Goal: Task Accomplishment & Management: Manage account settings

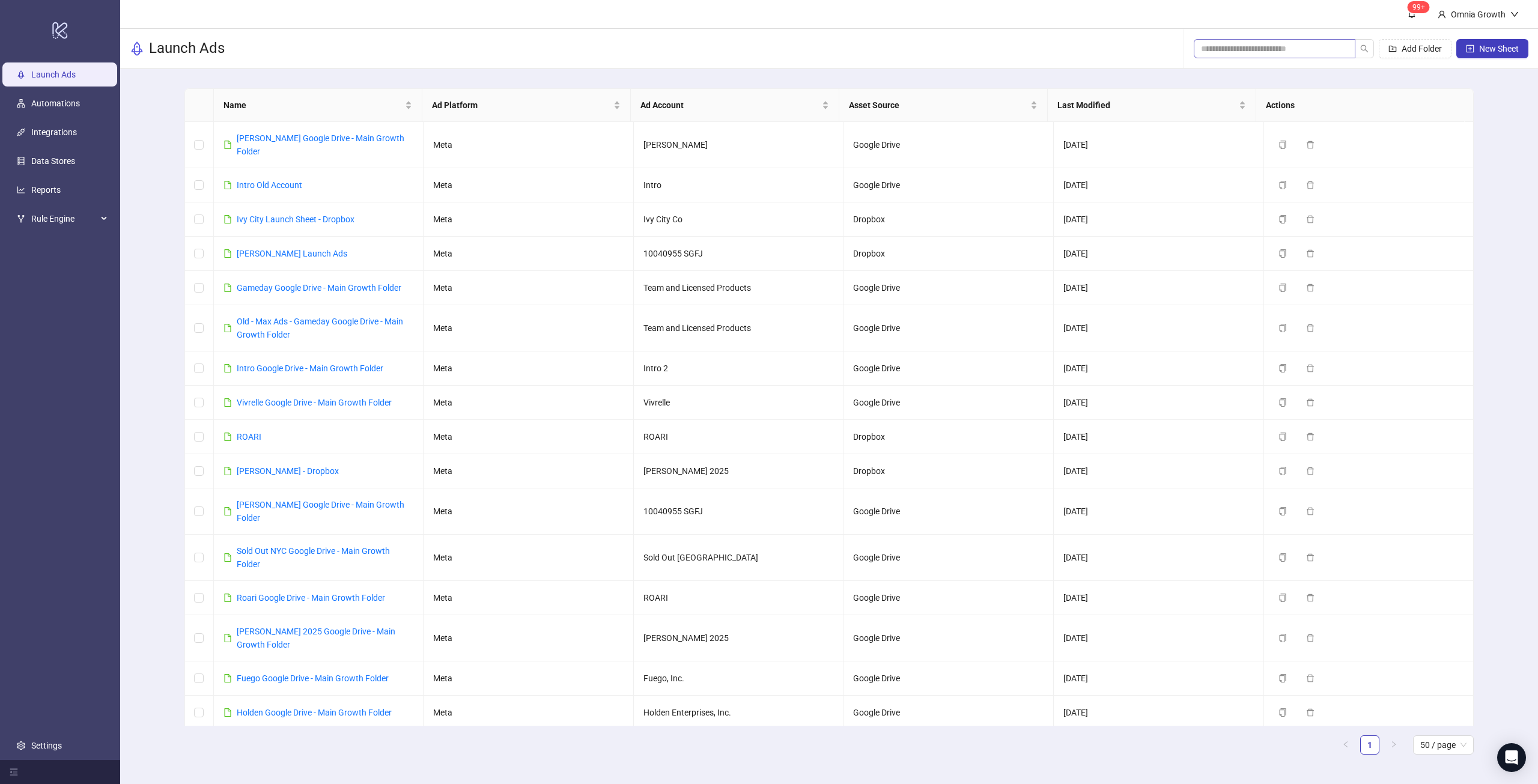
click at [1250, 42] on span at bounding box center [1275, 49] width 162 height 19
click at [1248, 48] on input "search" at bounding box center [1270, 49] width 138 height 13
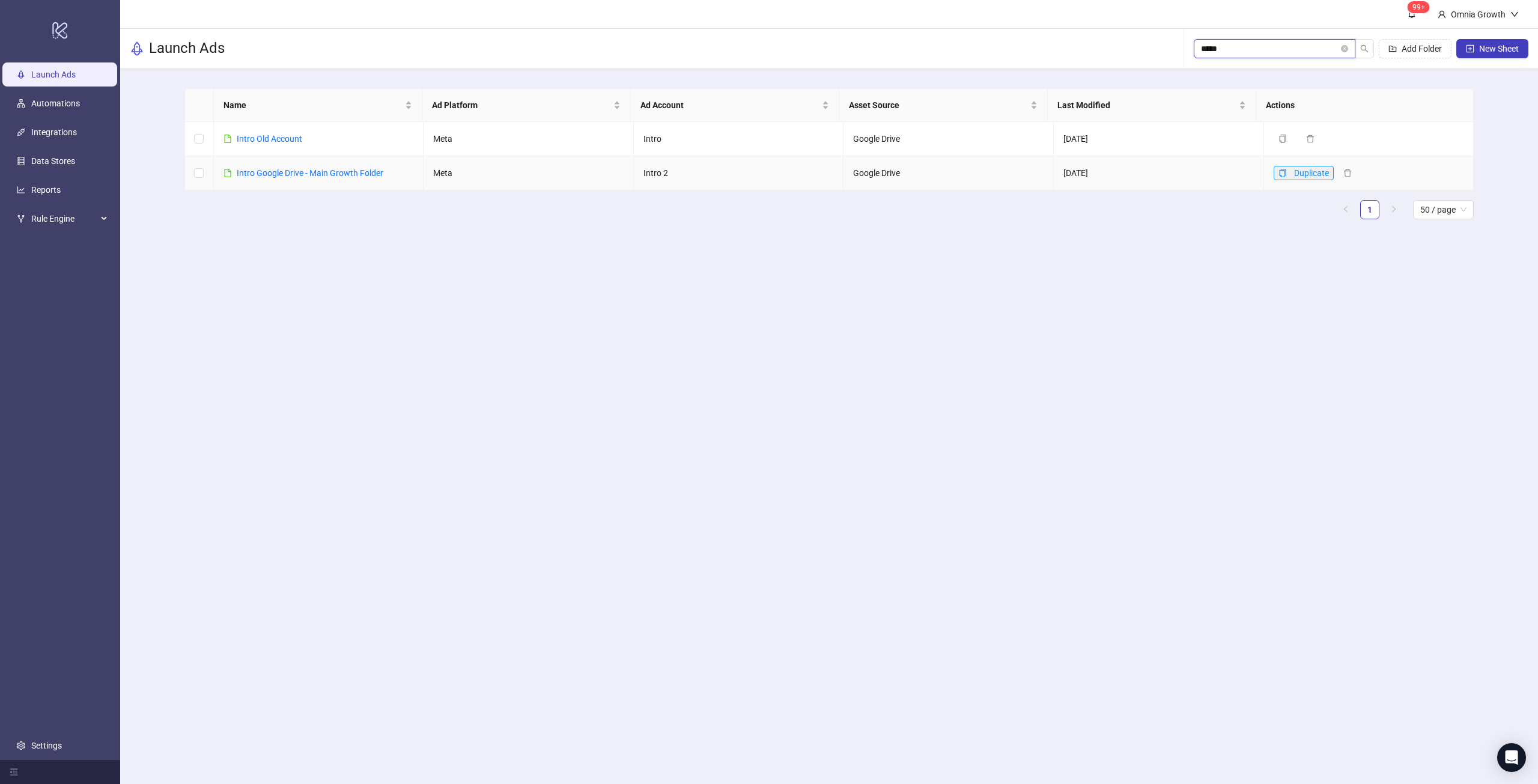
type input "*****"
click at [1279, 175] on icon "copy" at bounding box center [1283, 173] width 8 height 8
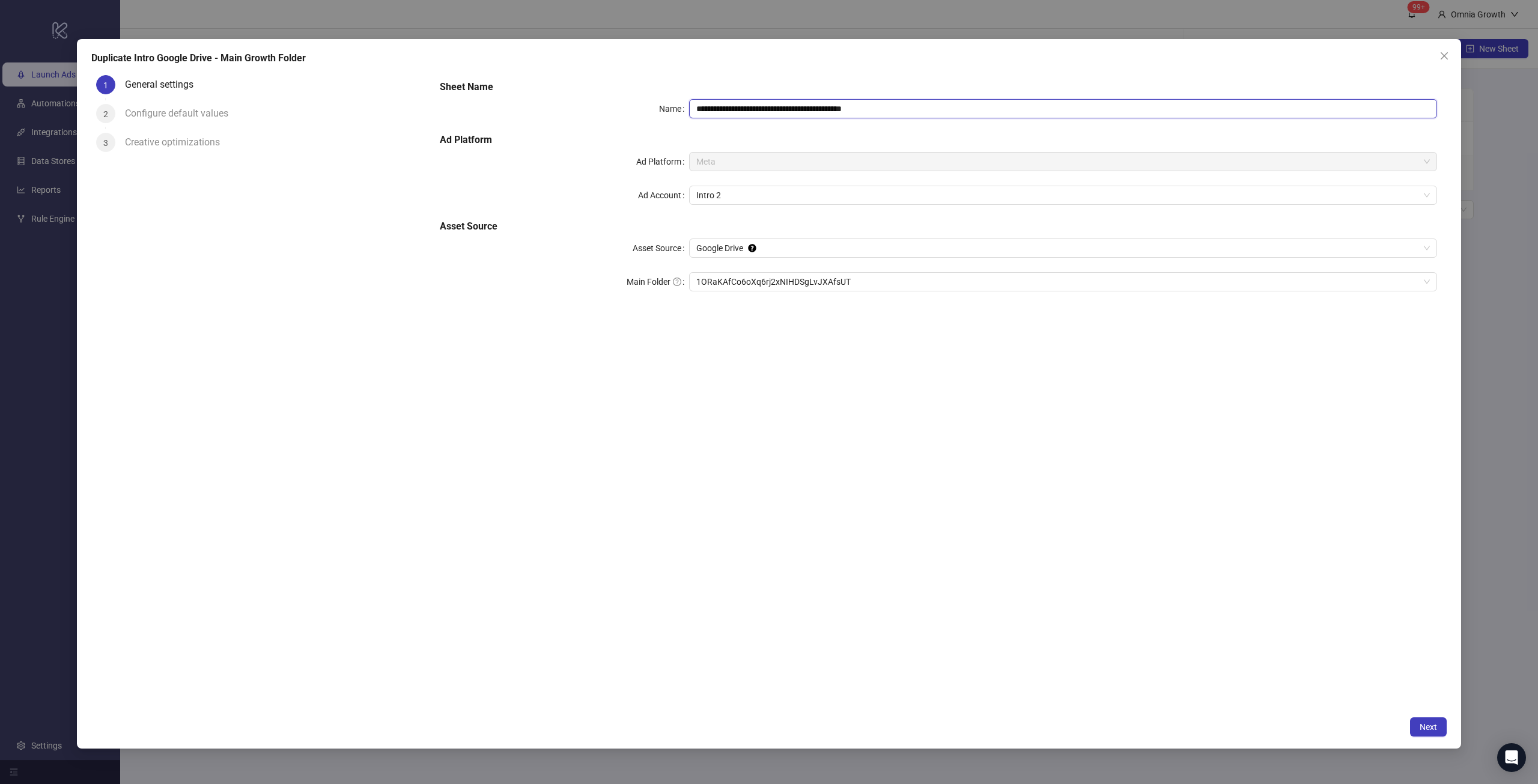
click at [815, 99] on div "**********" at bounding box center [938, 193] width 1007 height 235
drag, startPoint x: 701, startPoint y: 106, endPoint x: 846, endPoint y: 108, distance: 145.0
click at [846, 108] on input "**********" at bounding box center [1063, 109] width 748 height 19
click at [846, 106] on input "**********" at bounding box center [1063, 109] width 748 height 19
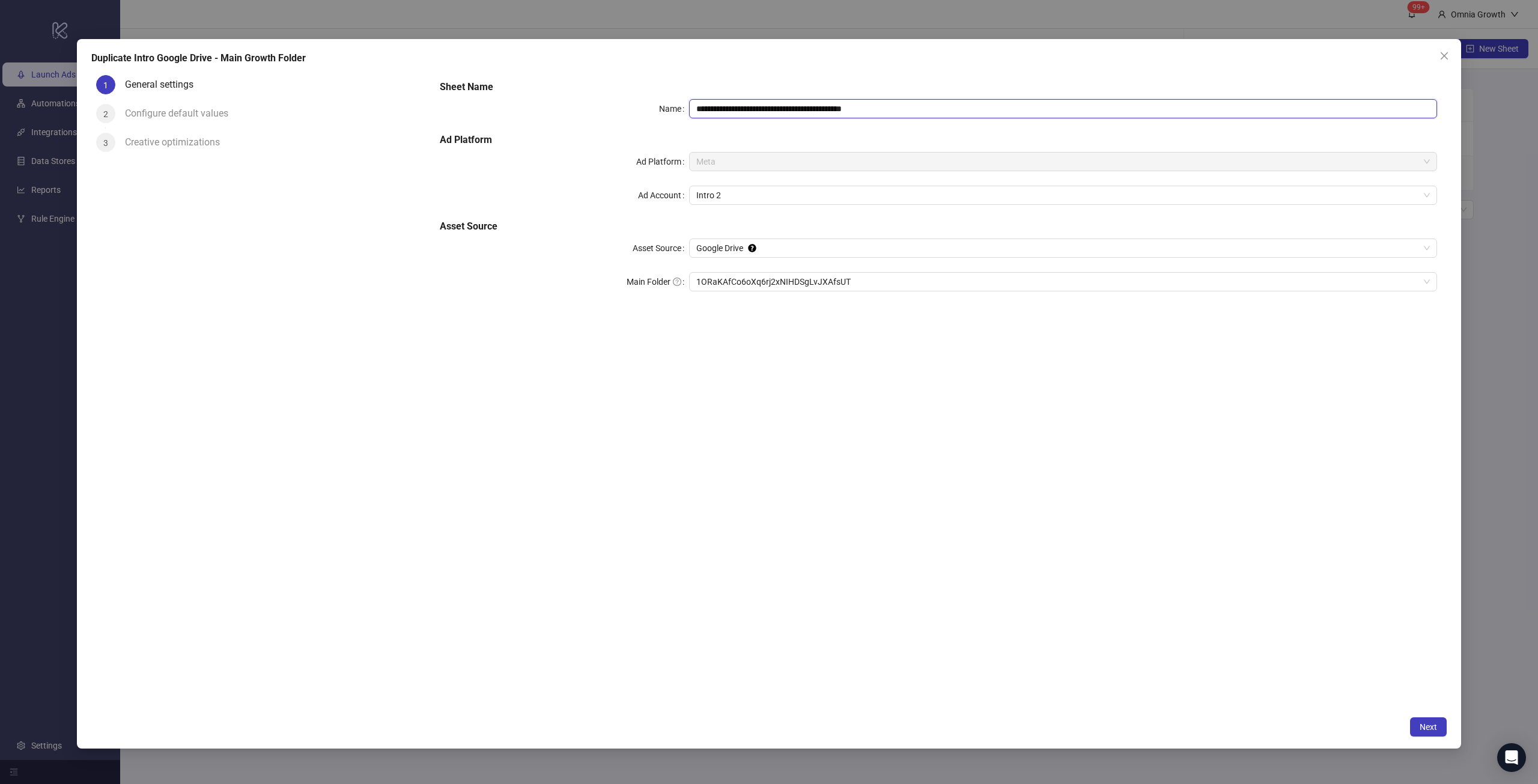
drag, startPoint x: 771, startPoint y: 109, endPoint x: 979, endPoint y: 109, distance: 208.0
click at [979, 109] on input "**********" at bounding box center [1063, 109] width 748 height 19
click at [1447, 55] on icon "close" at bounding box center [1444, 56] width 9 height 9
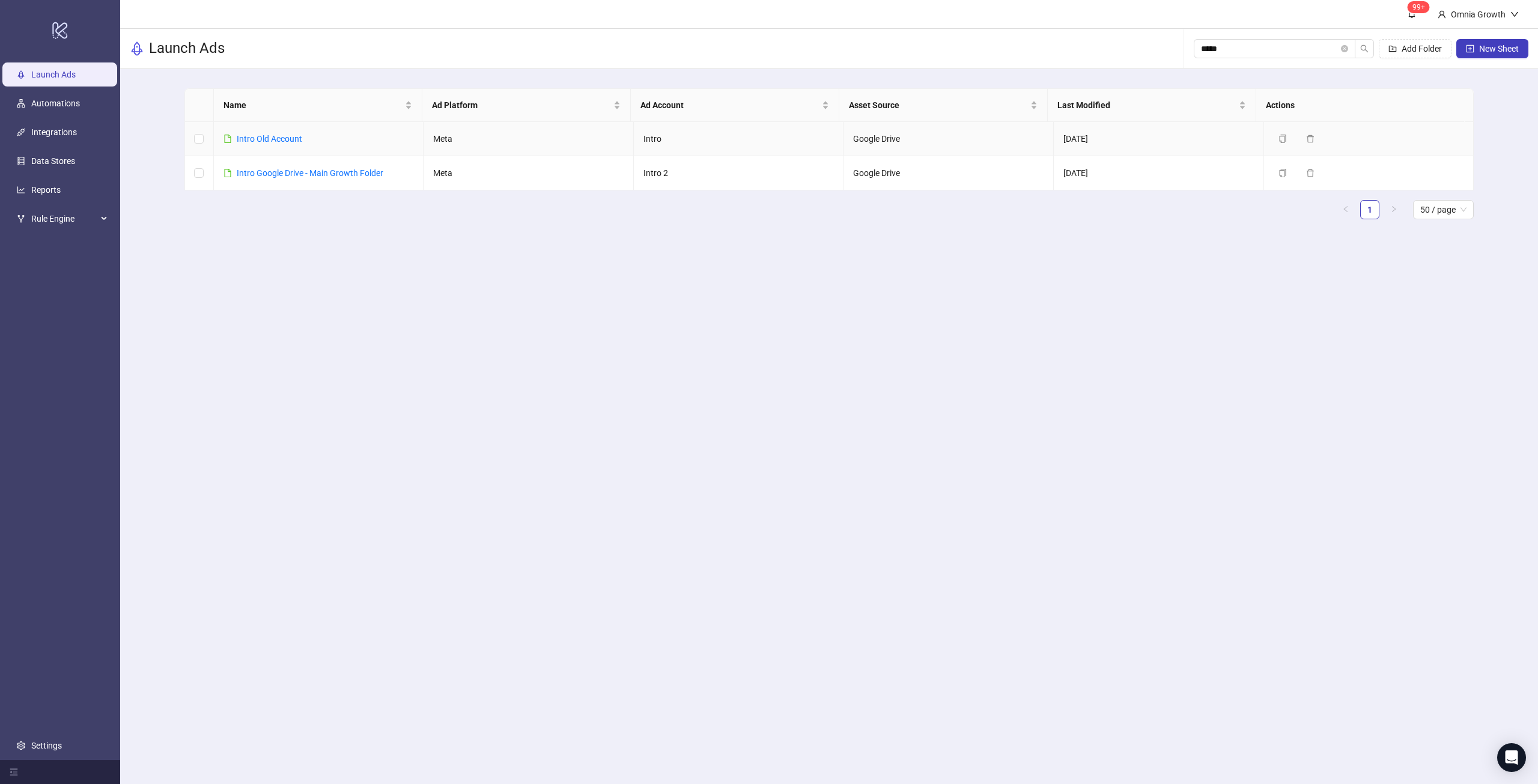
click at [271, 132] on div "Intro Old Account" at bounding box center [269, 138] width 66 height 13
click at [271, 142] on link "Intro Old Account" at bounding box center [269, 138] width 66 height 9
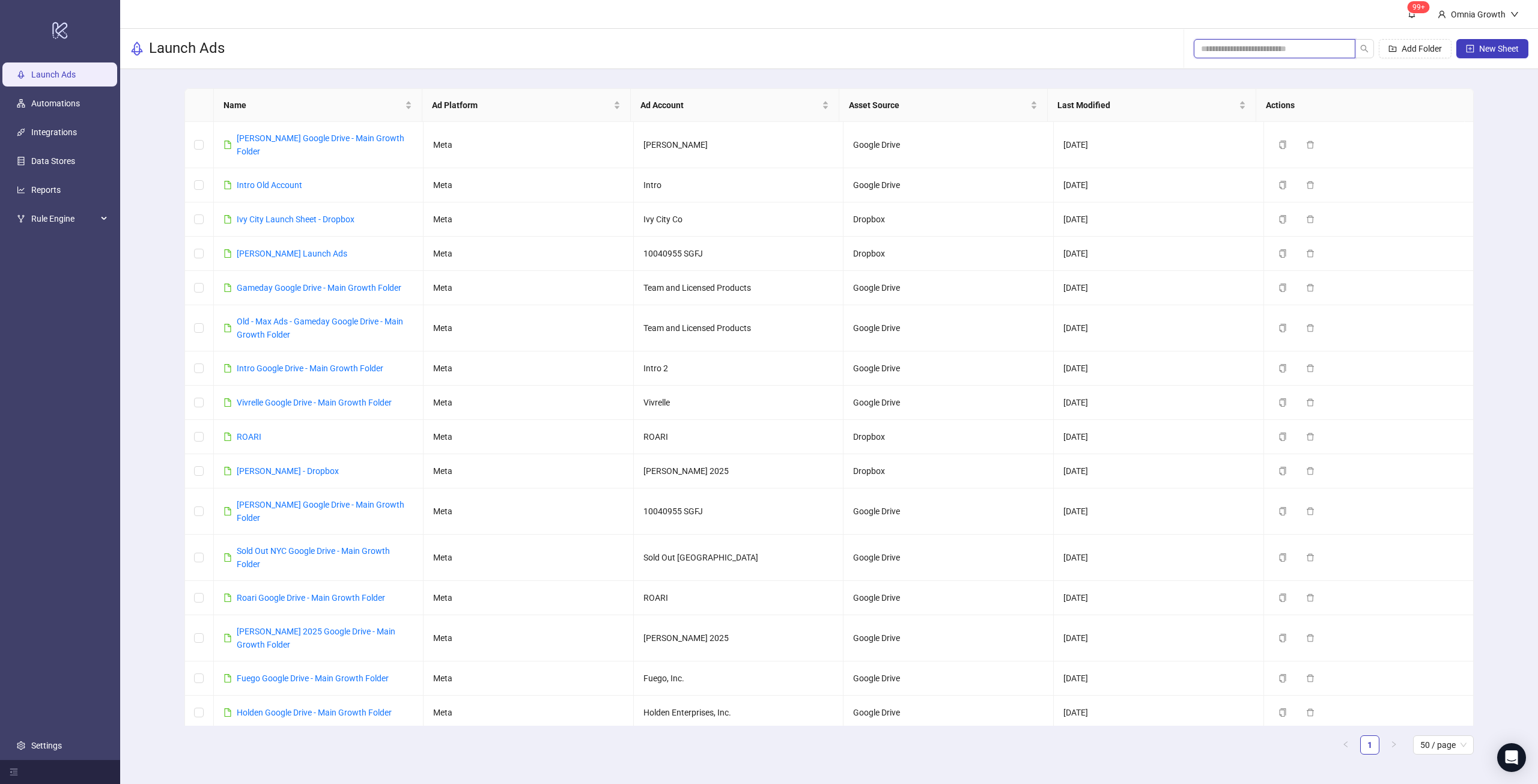
click at [1226, 54] on input "search" at bounding box center [1270, 49] width 138 height 13
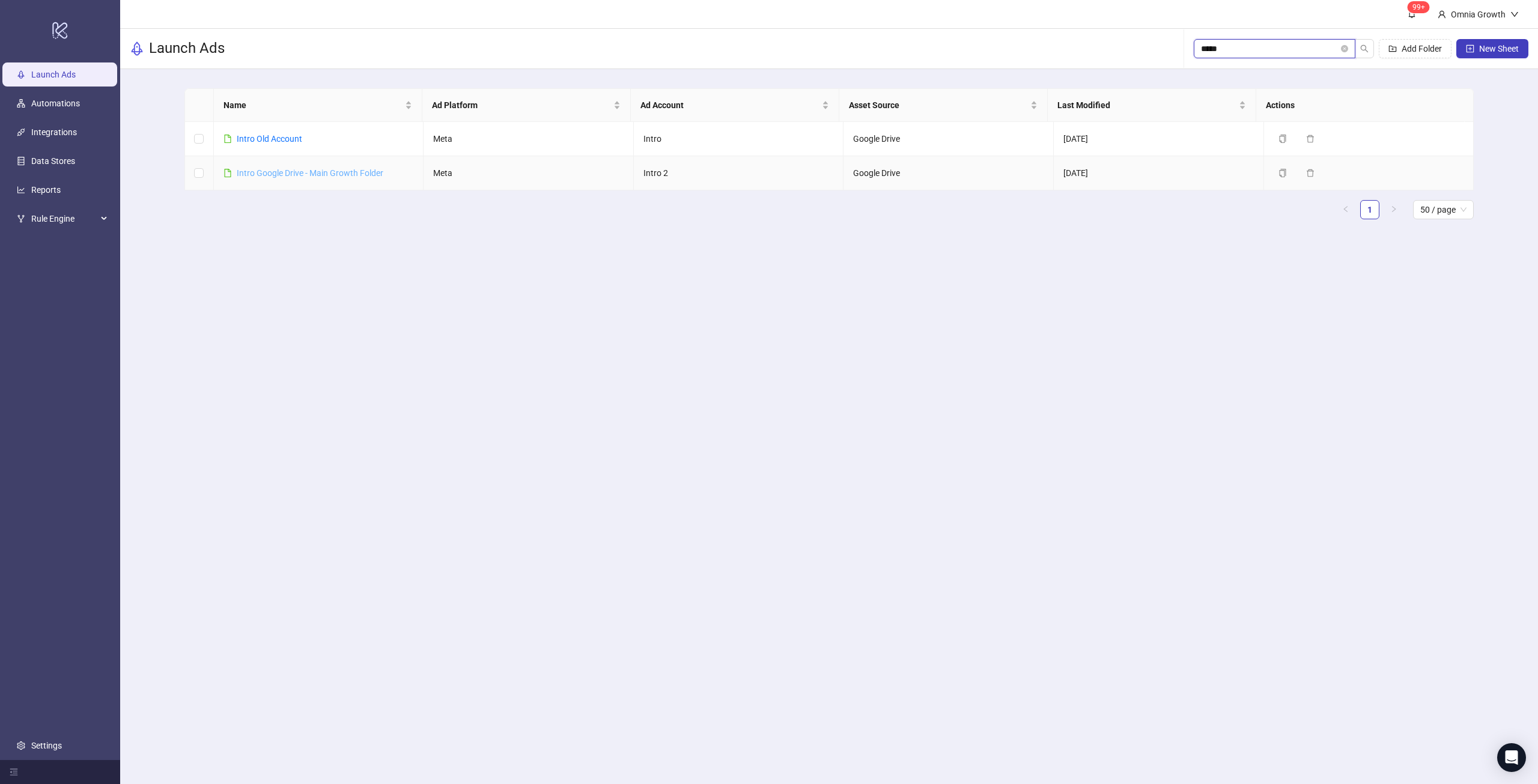
type input "*****"
click at [343, 174] on link "Intro Google Drive - Main Growth Folder" at bounding box center [310, 173] width 147 height 9
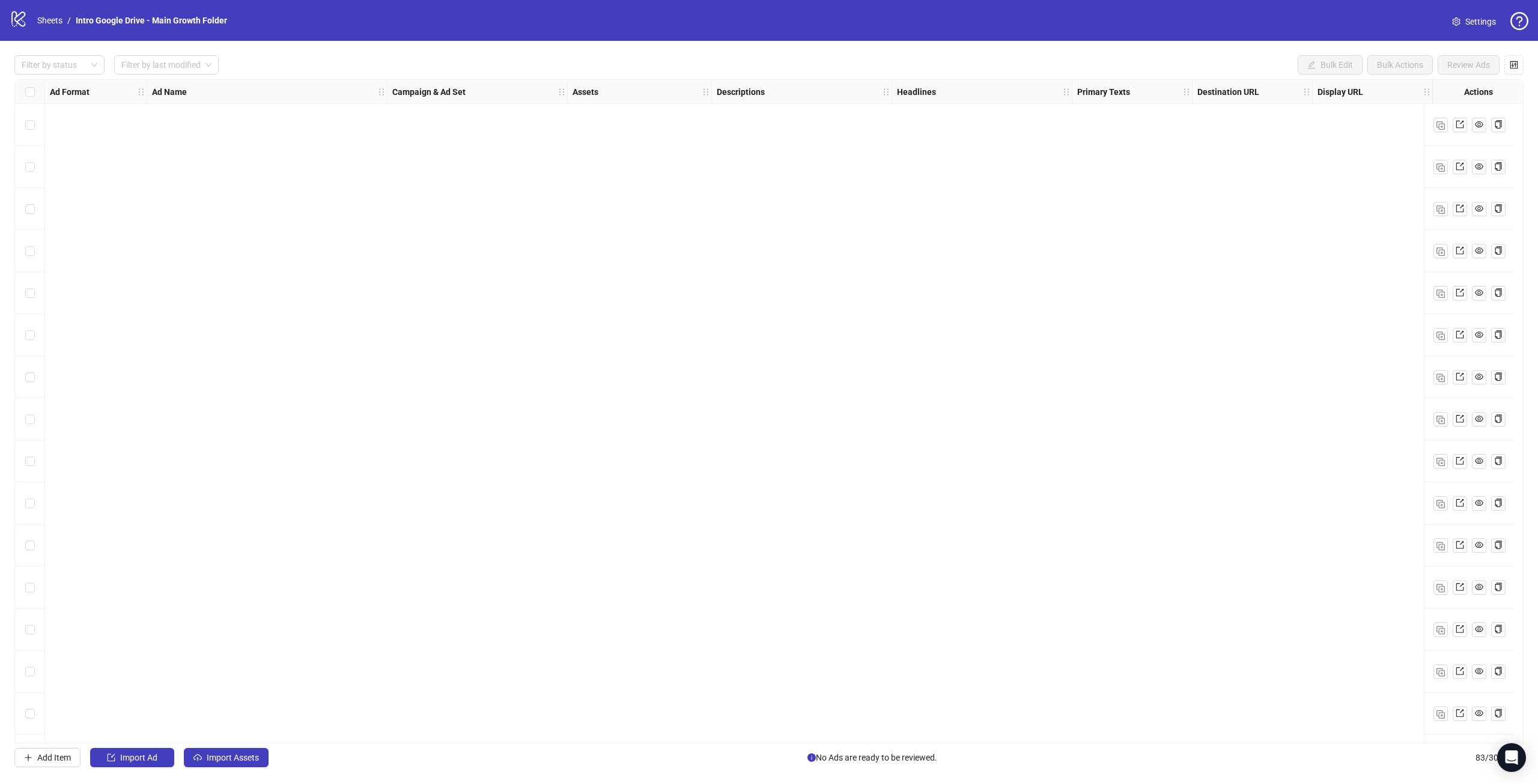
scroll to position [2857, 0]
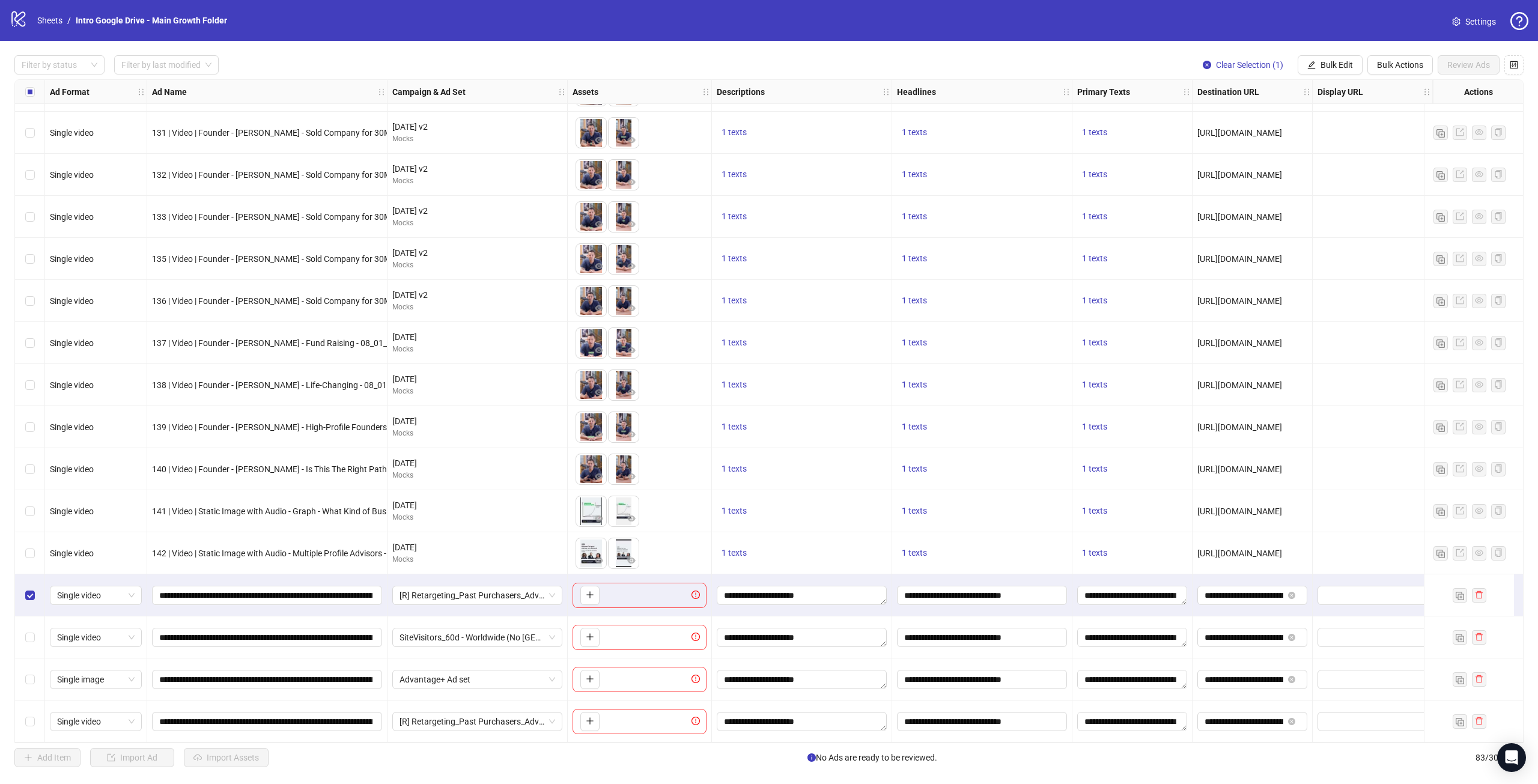
click at [28, 643] on div "Select row 81" at bounding box center [30, 637] width 30 height 42
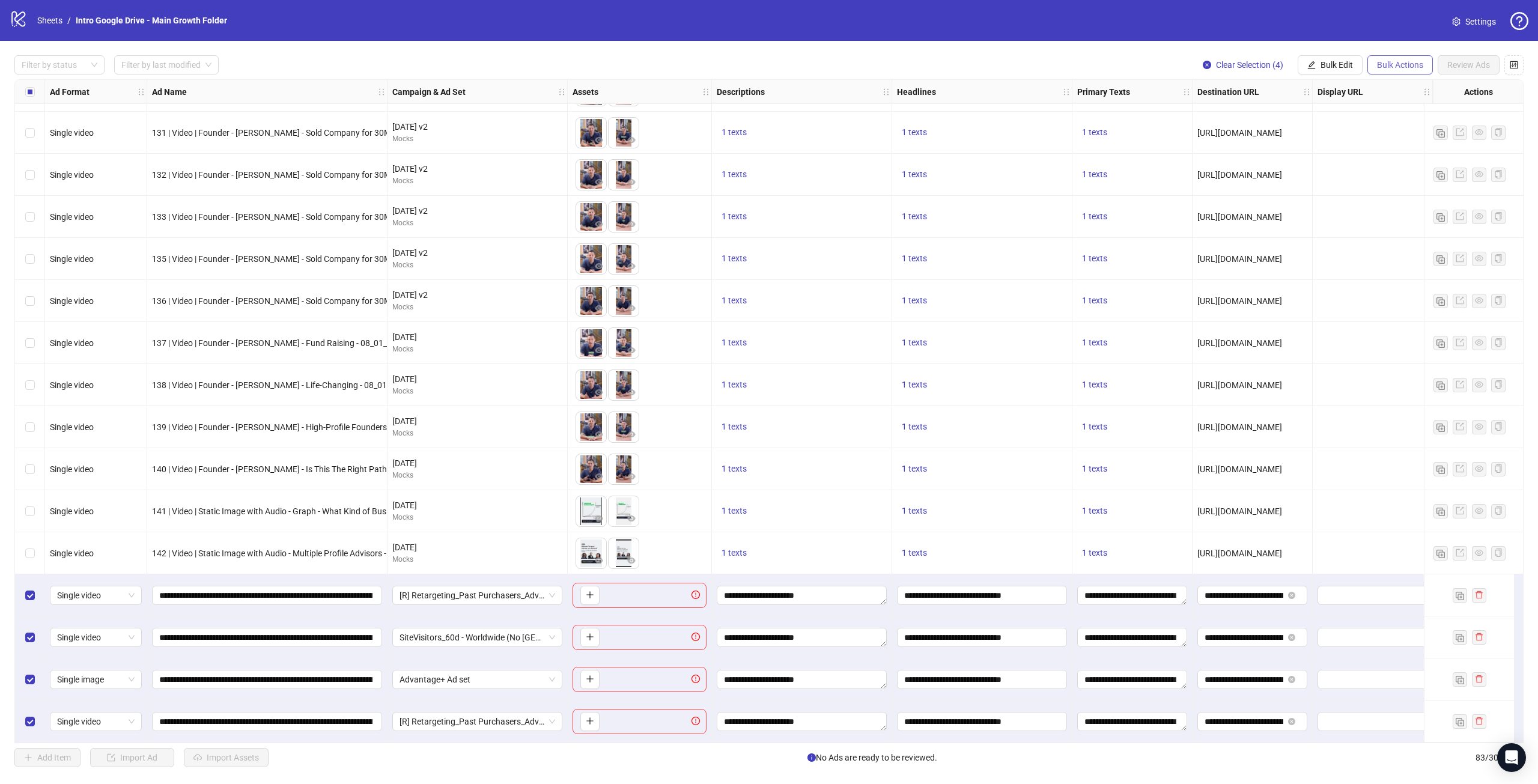
click at [1409, 67] on span "Bulk Actions" at bounding box center [1400, 64] width 46 height 9
click at [1408, 91] on span "Delete" at bounding box center [1417, 89] width 82 height 13
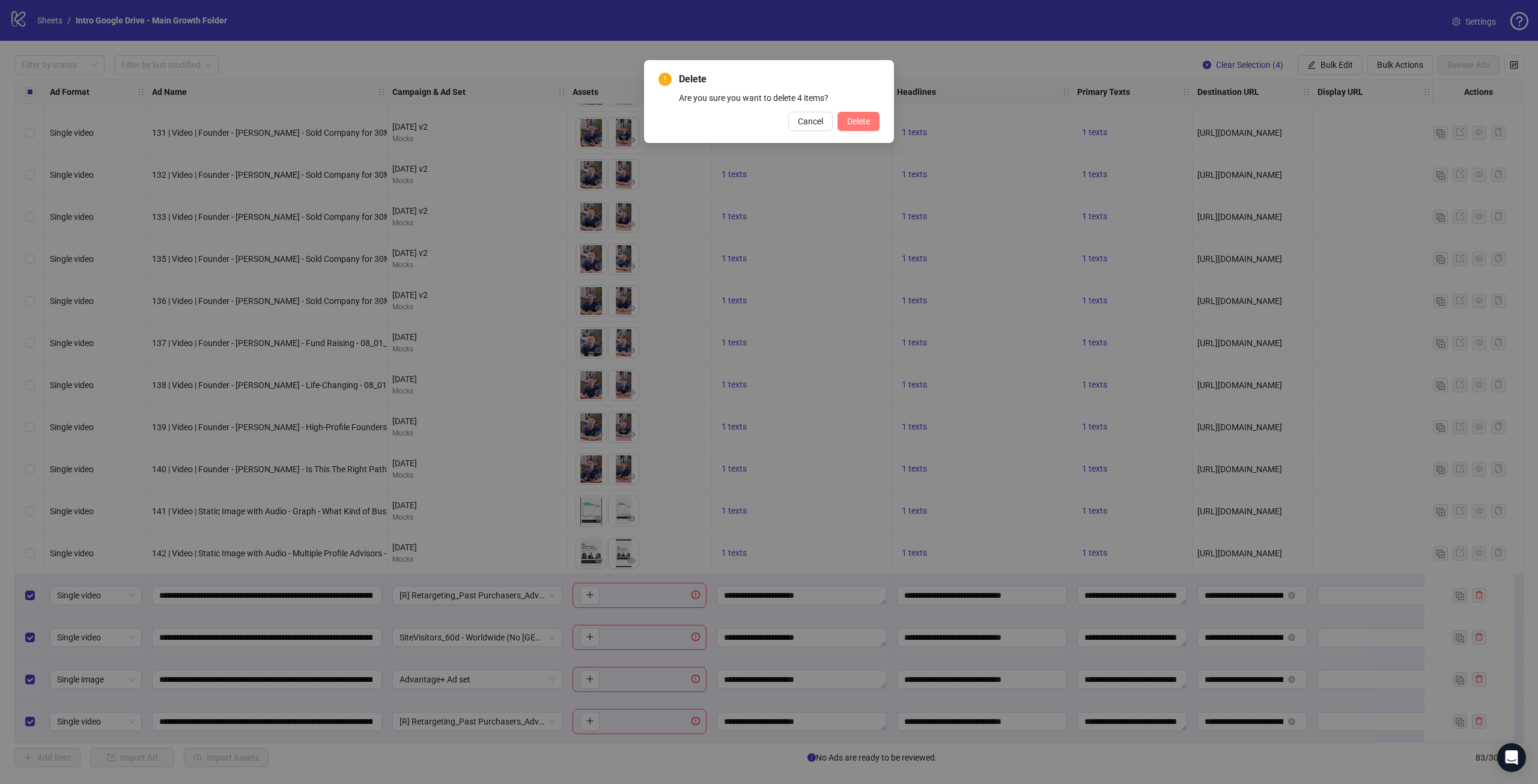
click at [871, 122] on button "Delete" at bounding box center [858, 121] width 42 height 19
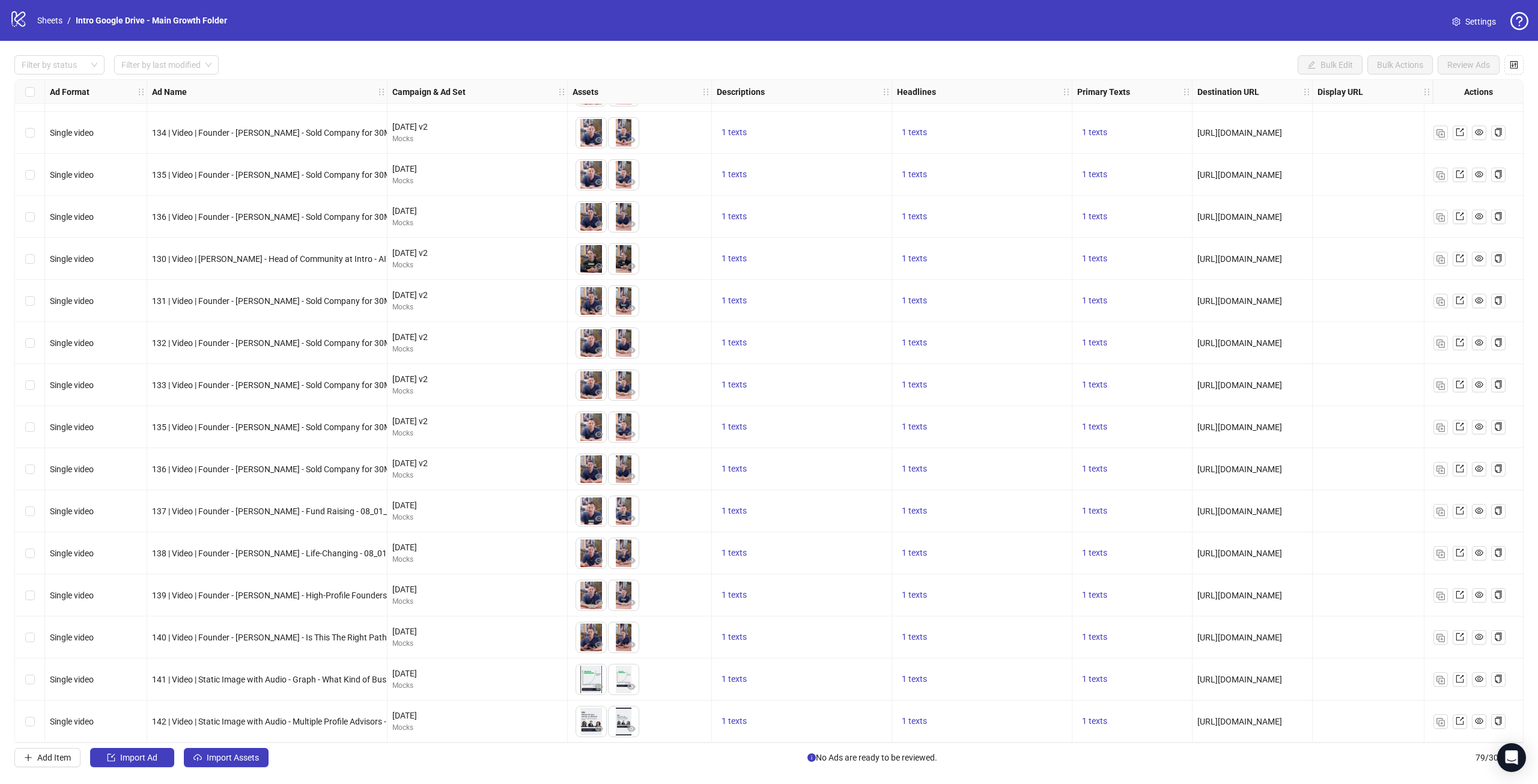
scroll to position [2688, 0]
click at [1442, 719] on img "button" at bounding box center [1441, 721] width 8 height 8
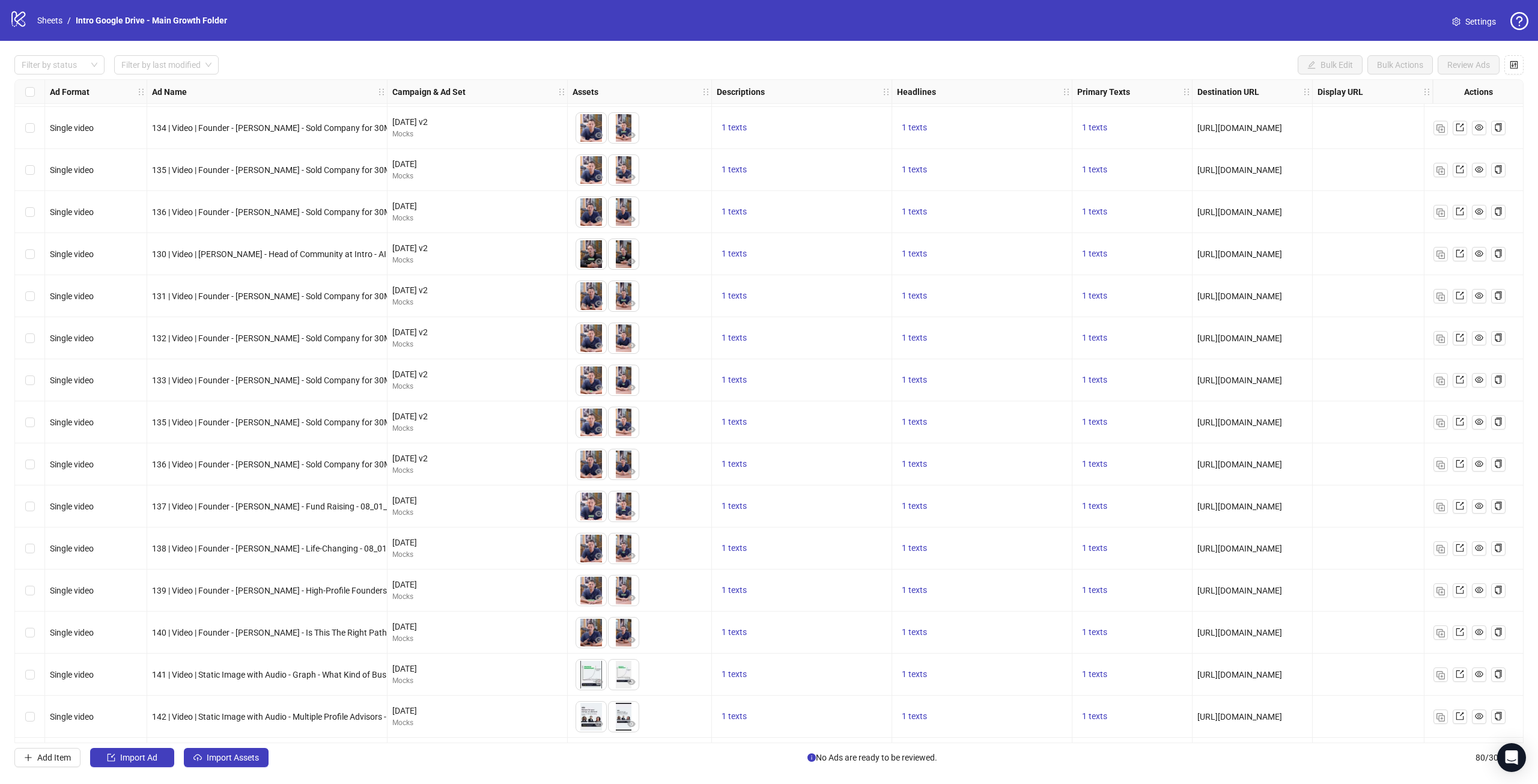
scroll to position [2730, 0]
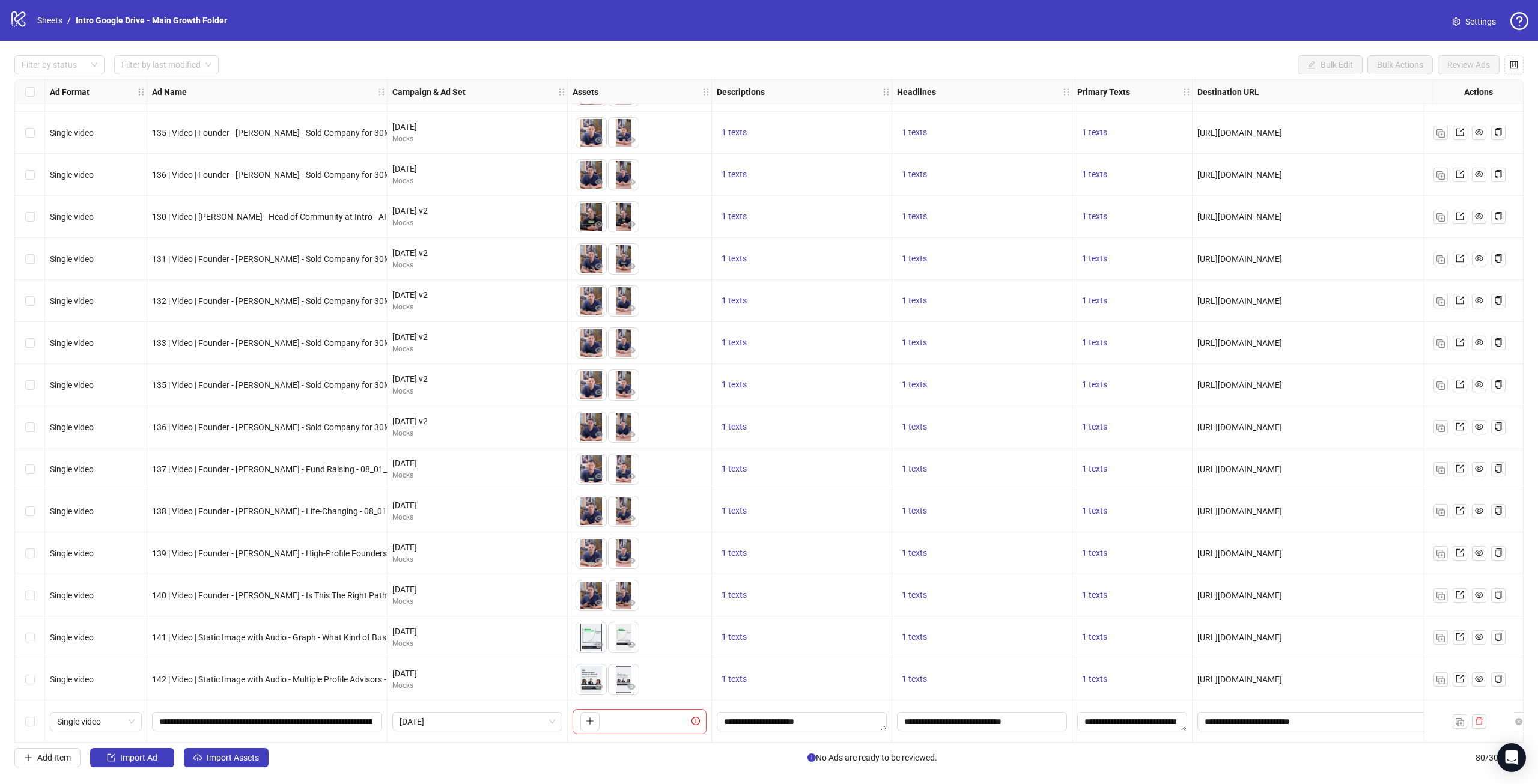
drag, startPoint x: 1310, startPoint y: 93, endPoint x: 1537, endPoint y: 111, distance: 227.7
click at [1529, 111] on div "Filter by status Filter by last modified Bulk Edit Bulk Actions Review Ads Ad F…" at bounding box center [769, 412] width 1538 height 741
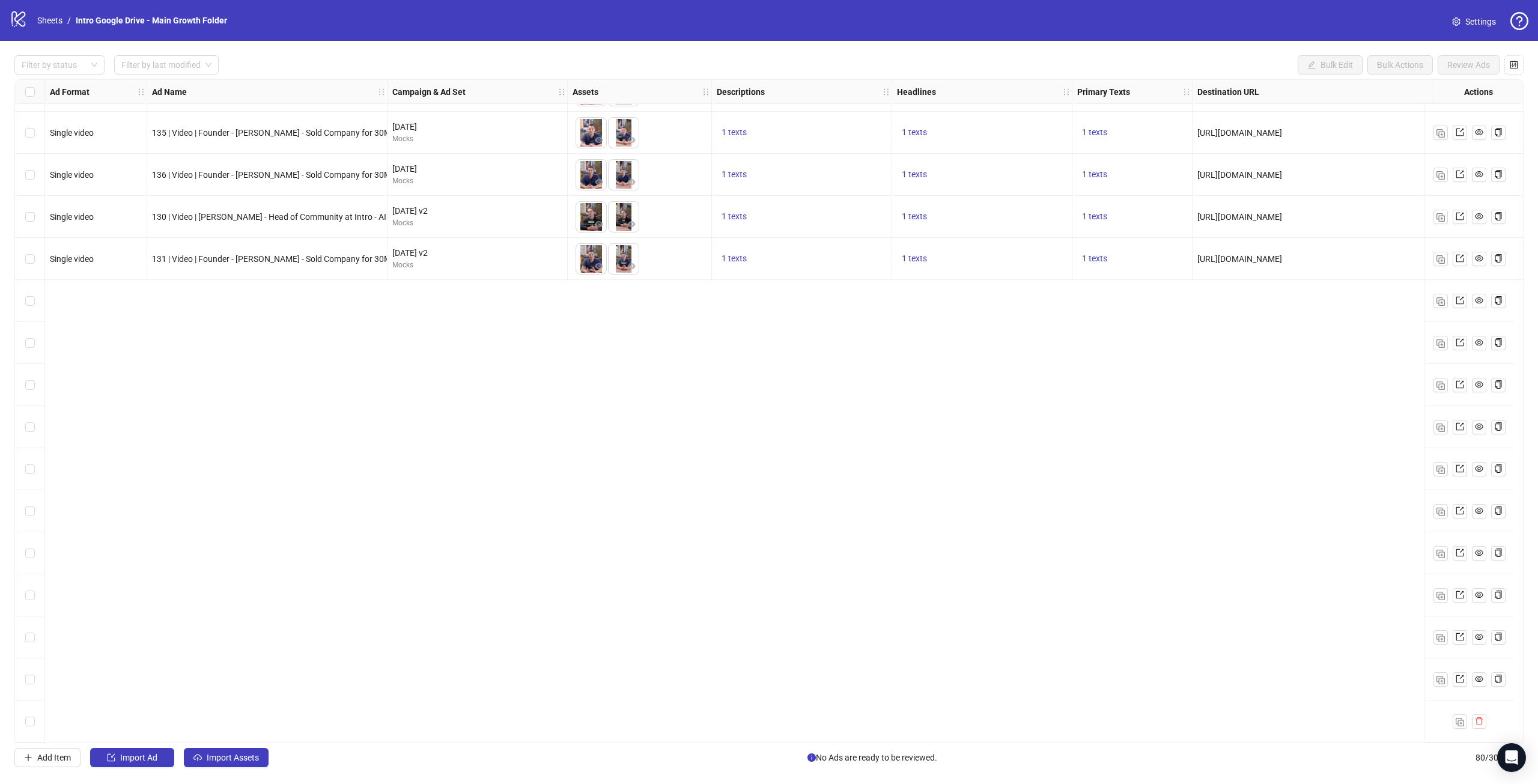
scroll to position [2190, 0]
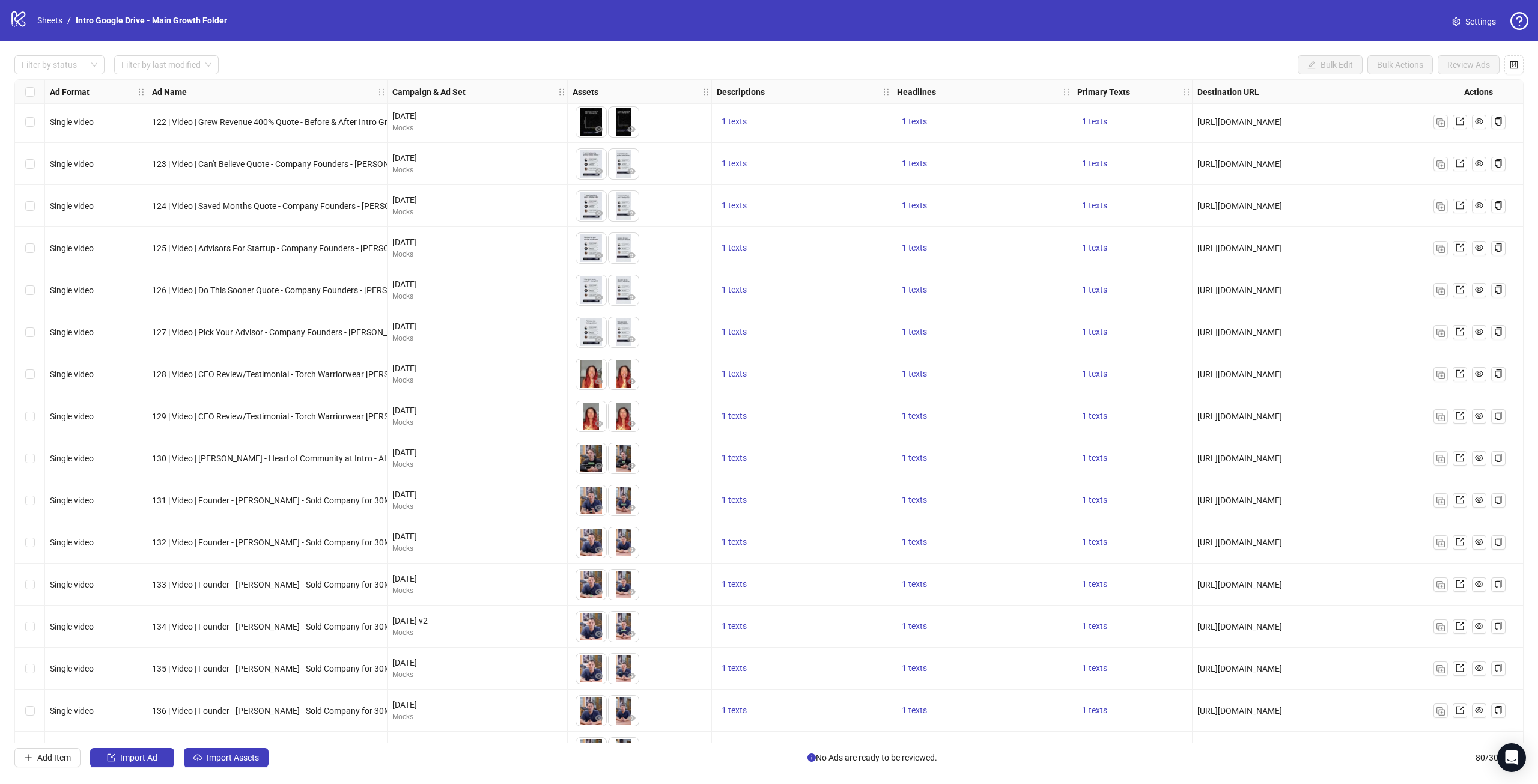
click at [1301, 410] on div "[URL][DOMAIN_NAME]" at bounding box center [1366, 416] width 337 height 13
copy span "[URL][DOMAIN_NAME]"
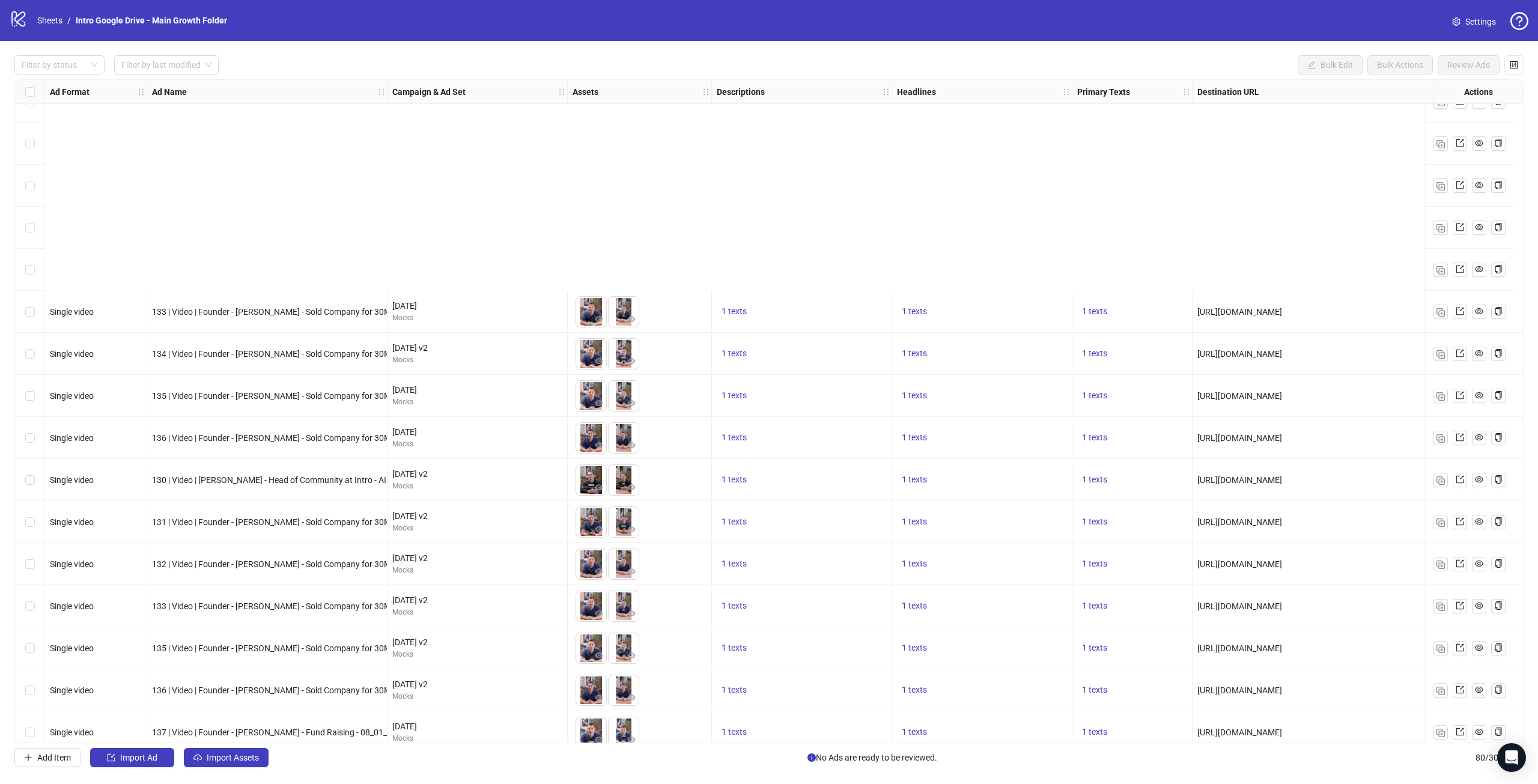
scroll to position [2730, 0]
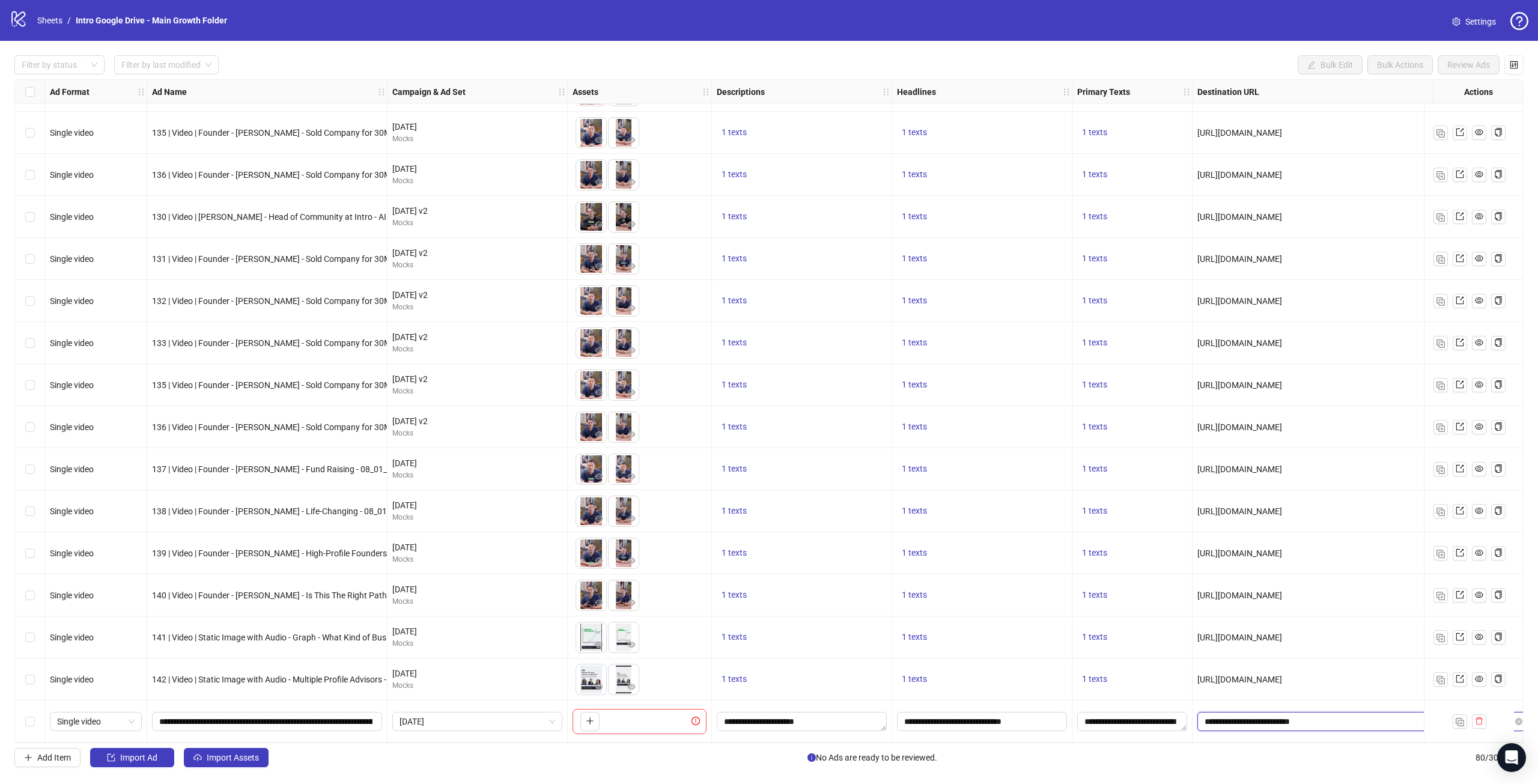
click at [1255, 723] on input "**********" at bounding box center [1358, 721] width 306 height 13
click at [900, 737] on div "**********" at bounding box center [982, 721] width 180 height 42
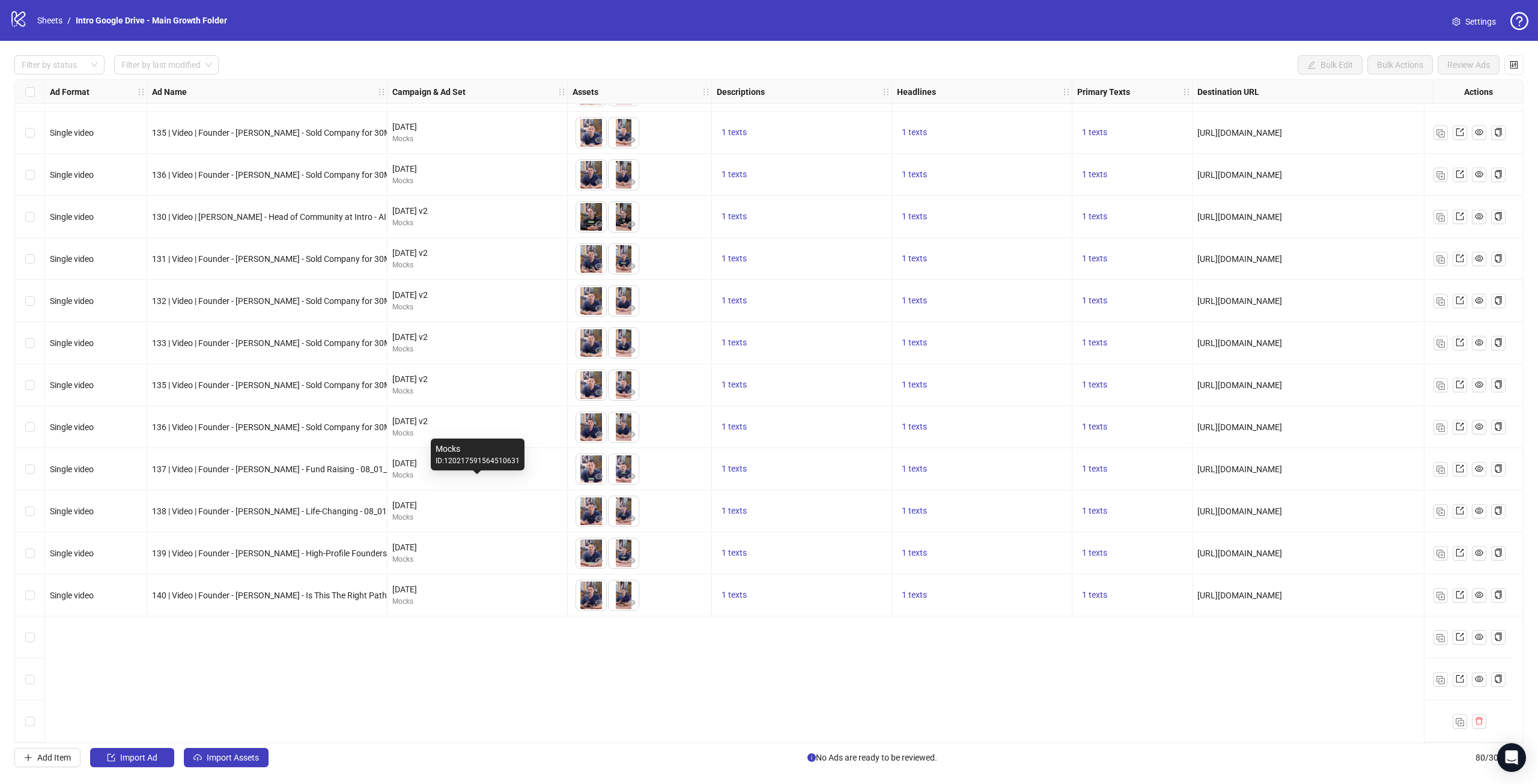
scroll to position [2550, 0]
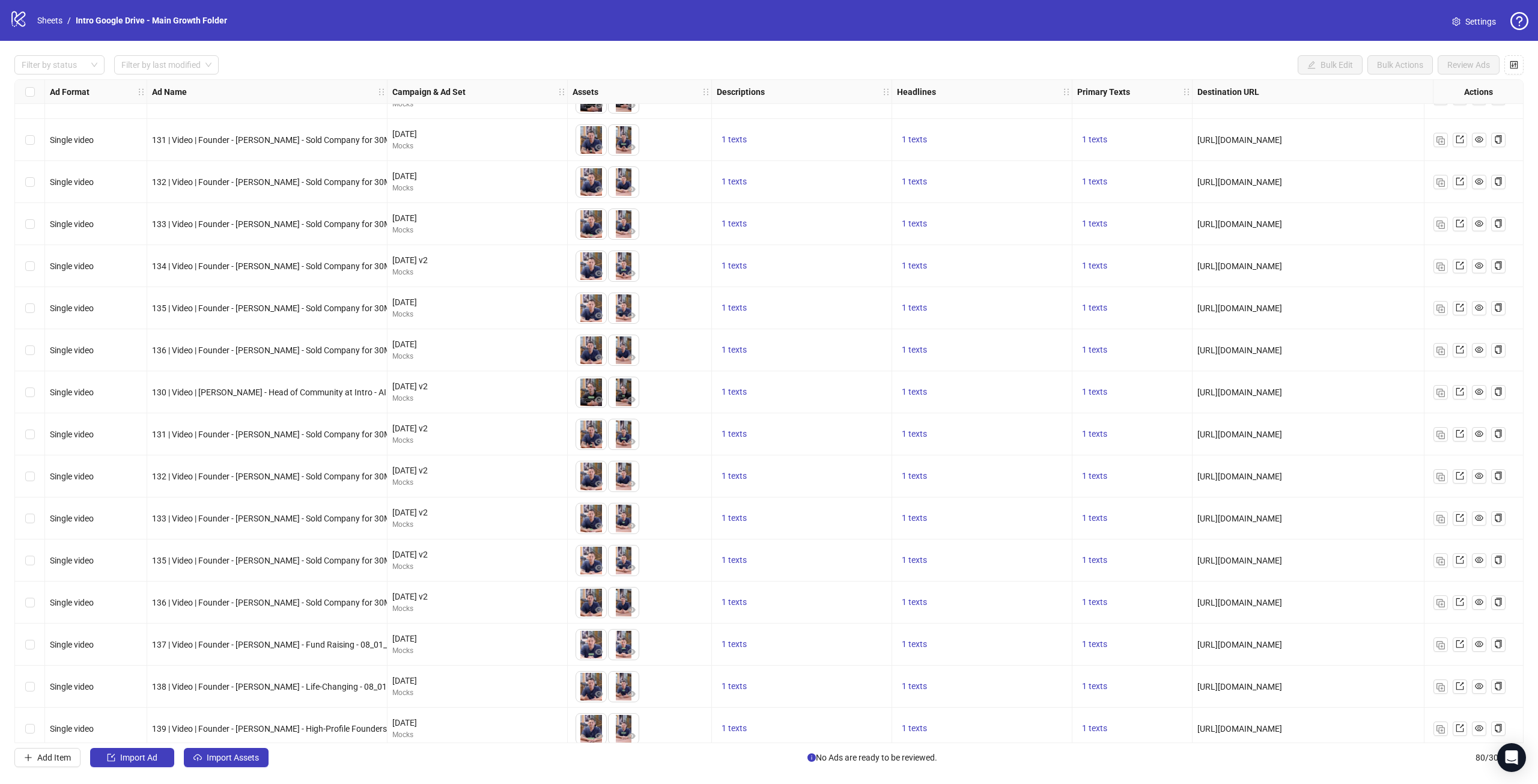
drag, startPoint x: 154, startPoint y: 393, endPoint x: 1300, endPoint y: 407, distance: 1146.1
click at [1299, 398] on div "[URL][DOMAIN_NAME]" at bounding box center [1366, 392] width 337 height 13
click at [283, 400] on div "130 | Video | [PERSON_NAME] - Head of Community at Intro - AI Experts - 25_07_1…" at bounding box center [268, 392] width 240 height 42
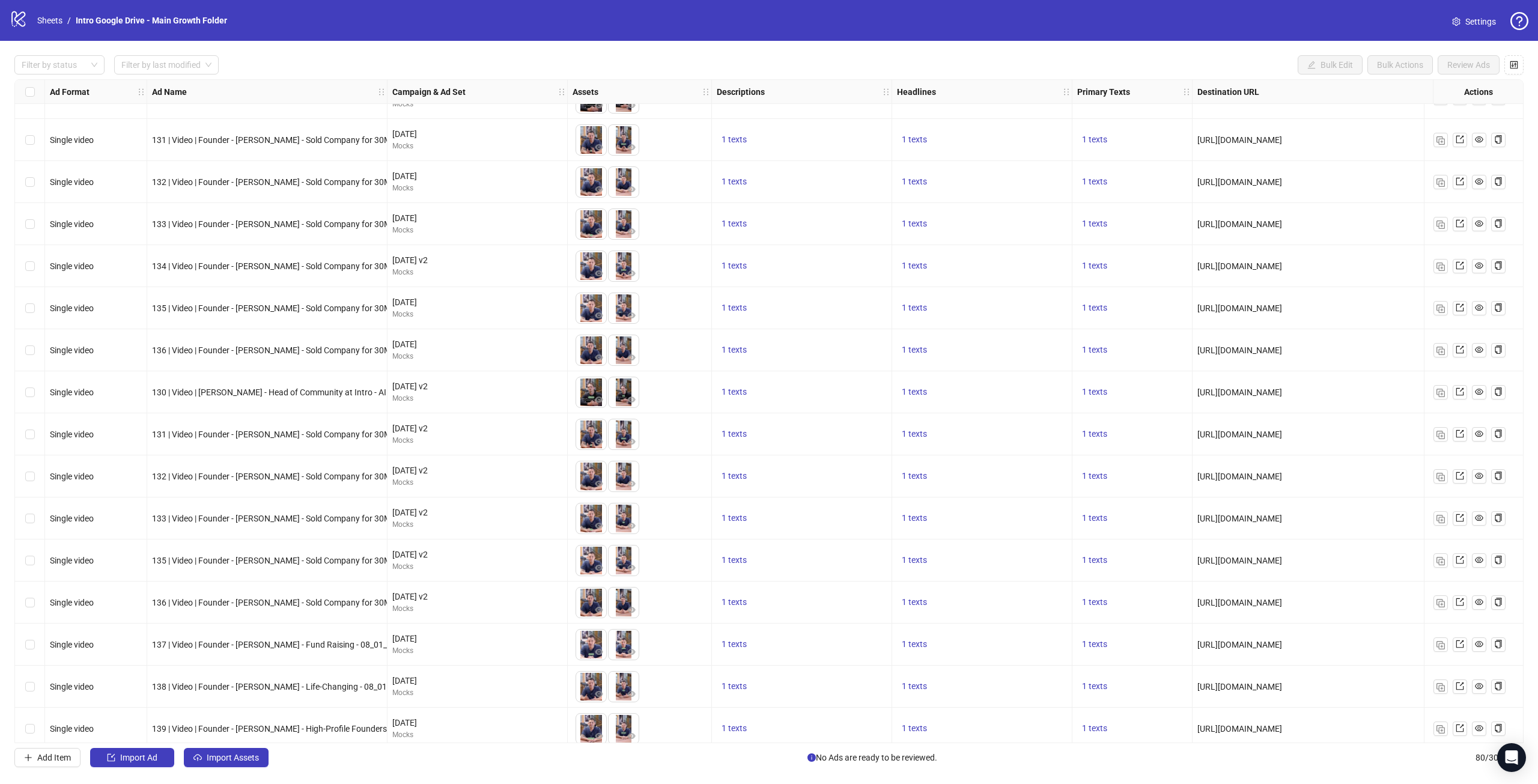
drag, startPoint x: 187, startPoint y: 397, endPoint x: 1377, endPoint y: 395, distance: 1190.0
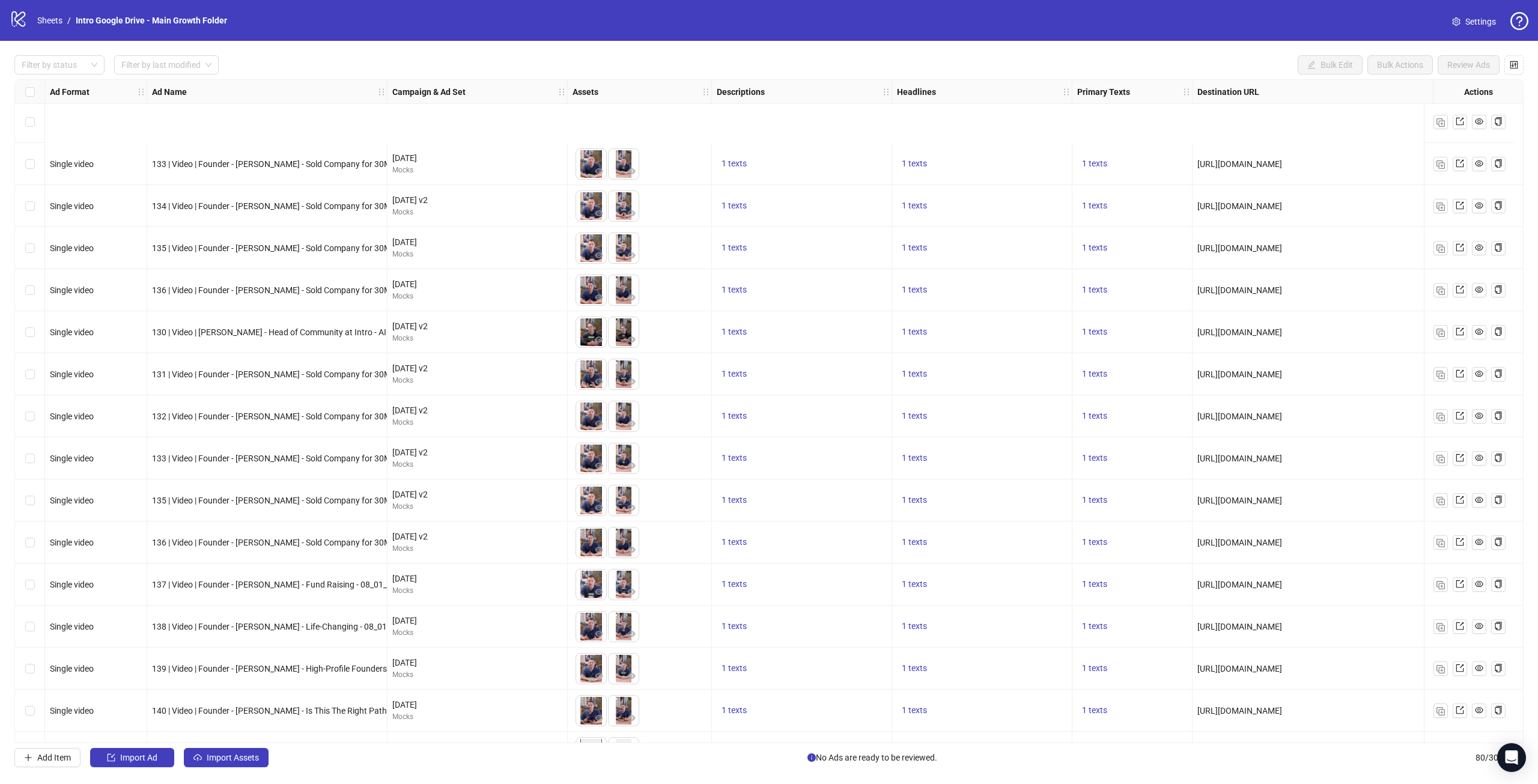
scroll to position [2730, 0]
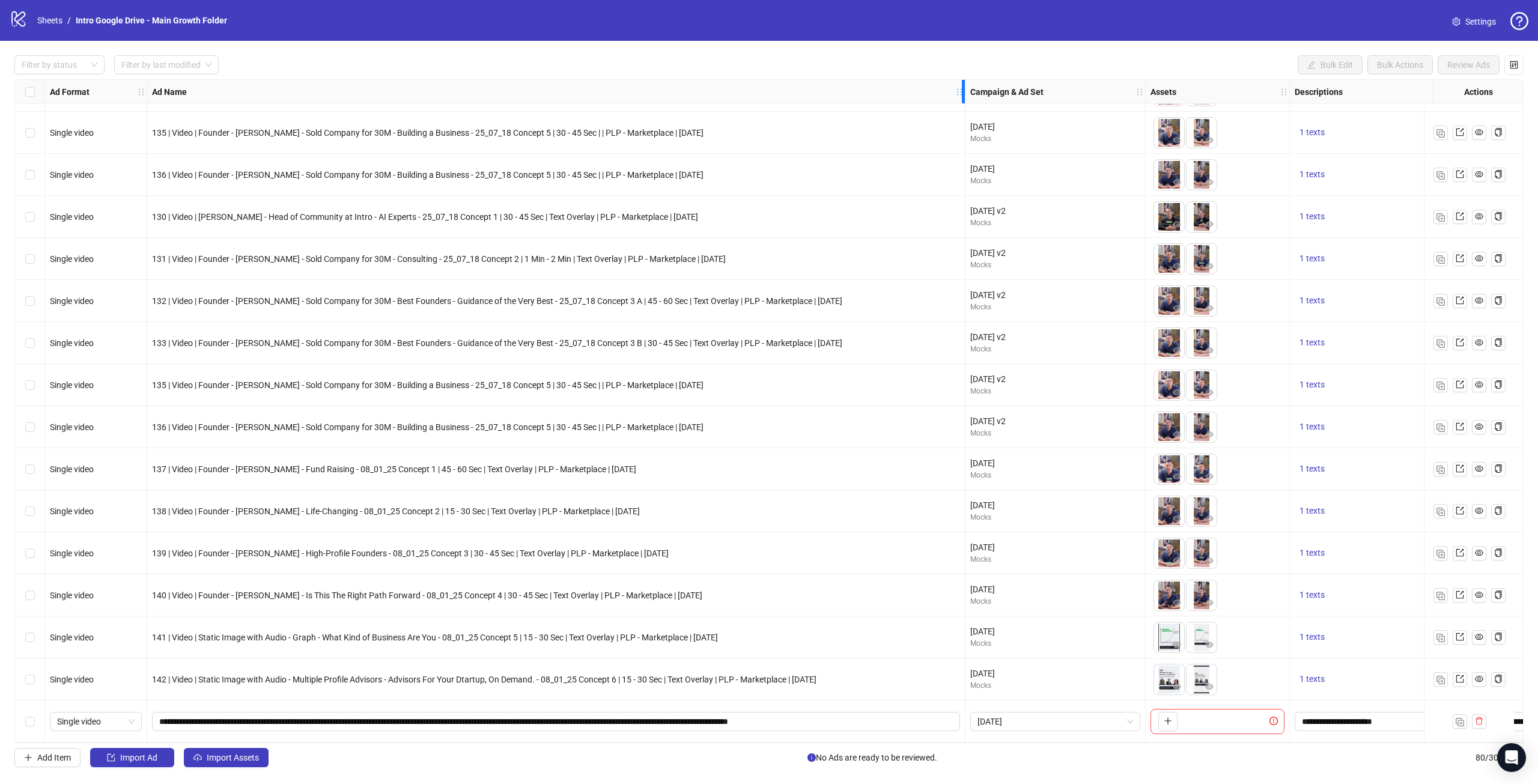
drag, startPoint x: 386, startPoint y: 90, endPoint x: 964, endPoint y: 120, distance: 578.8
click at [692, 257] on span "131 | Video | Founder - [PERSON_NAME] - Sold Company for 30M - Consulting - 25_…" at bounding box center [438, 259] width 574 height 9
drag, startPoint x: 161, startPoint y: 211, endPoint x: 921, endPoint y: 224, distance: 760.1
click at [921, 224] on div "130 | Video | [PERSON_NAME] - Head of Community at Intro - AI Experts - 25_07_1…" at bounding box center [557, 217] width 818 height 42
